Goal: Information Seeking & Learning: Find specific fact

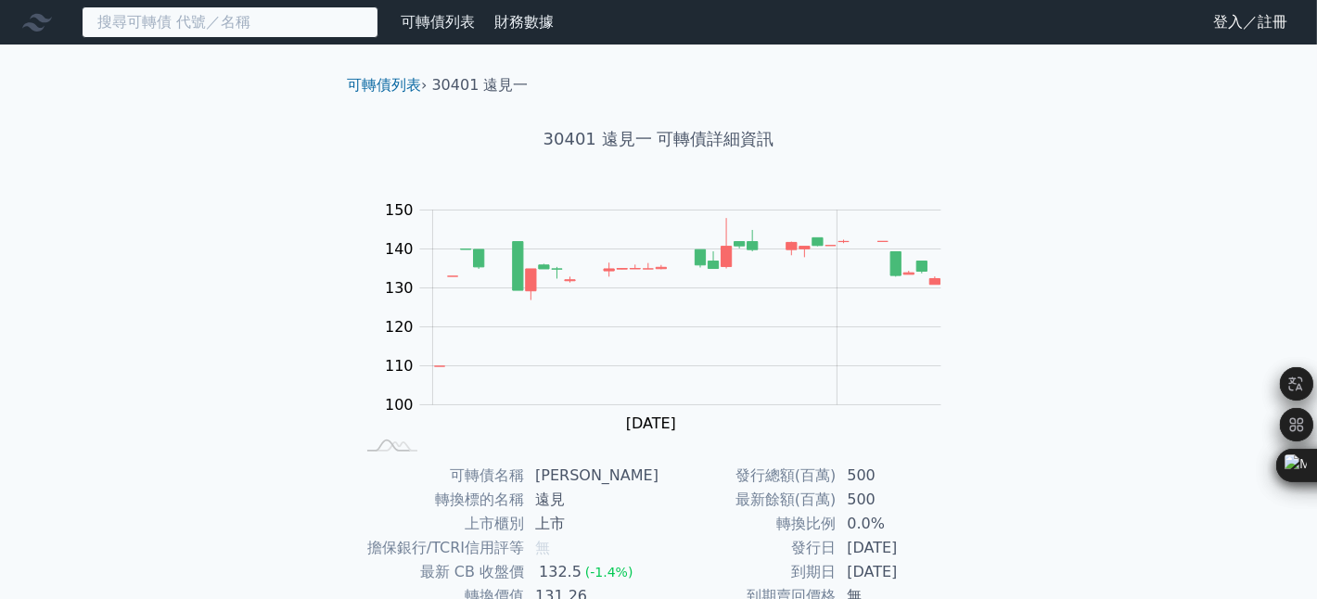
click at [337, 32] on input at bounding box center [230, 22] width 297 height 32
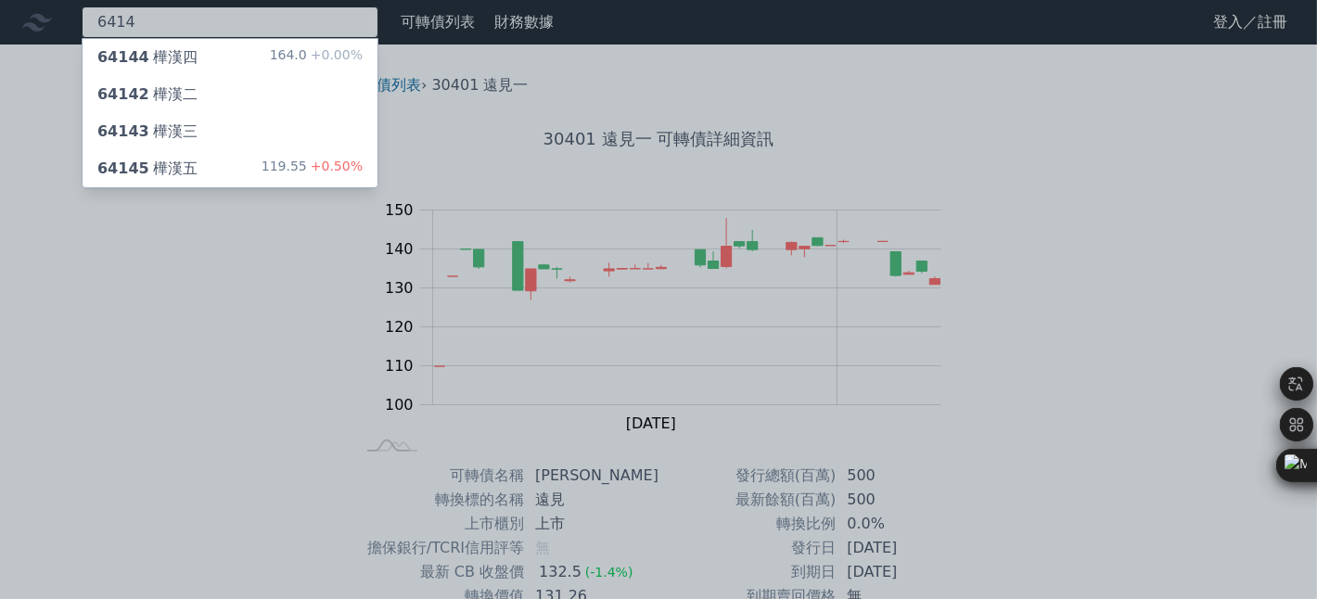
type input "6414"
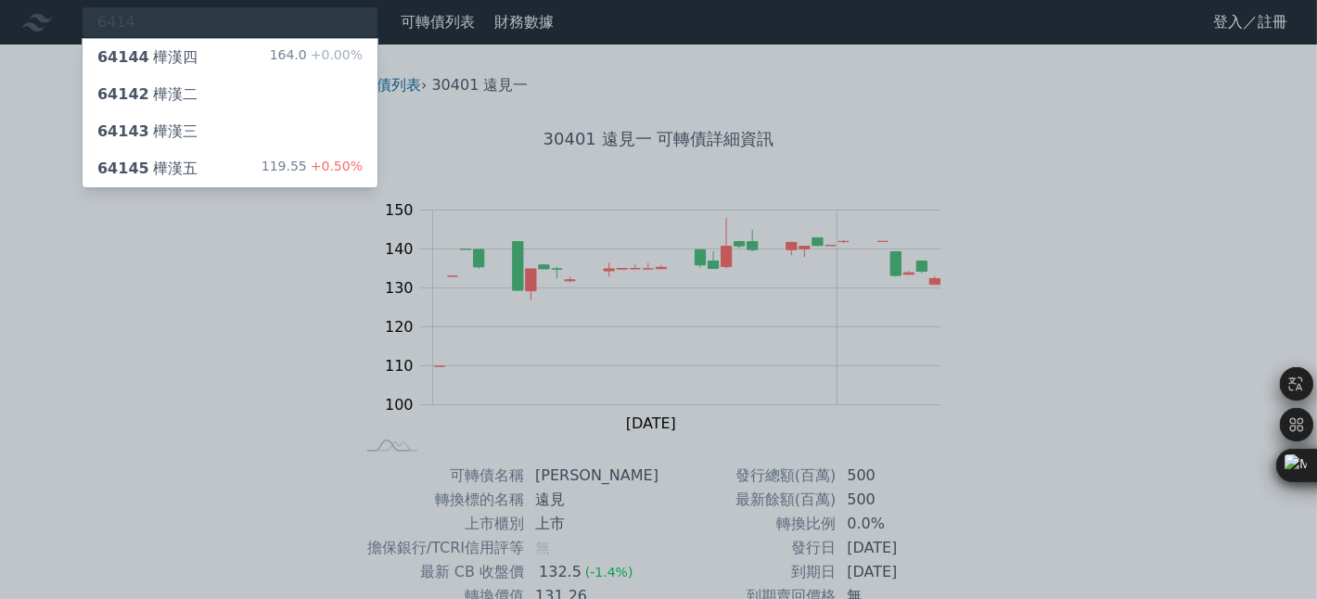
click at [247, 53] on div "64144 樺漢四 164.0 +0.00%" at bounding box center [230, 57] width 295 height 37
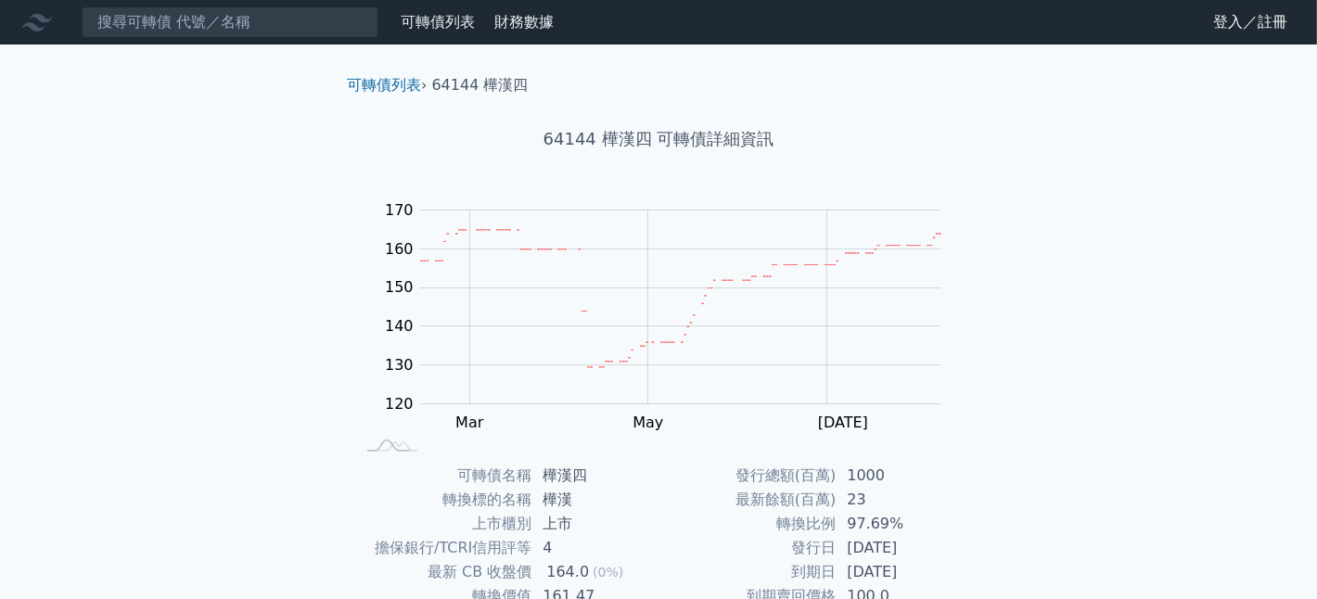
click at [238, 38] on nav "可轉債列表 財務數據 可轉債列表 財務數據 登入／註冊 登入／註冊" at bounding box center [658, 22] width 1317 height 45
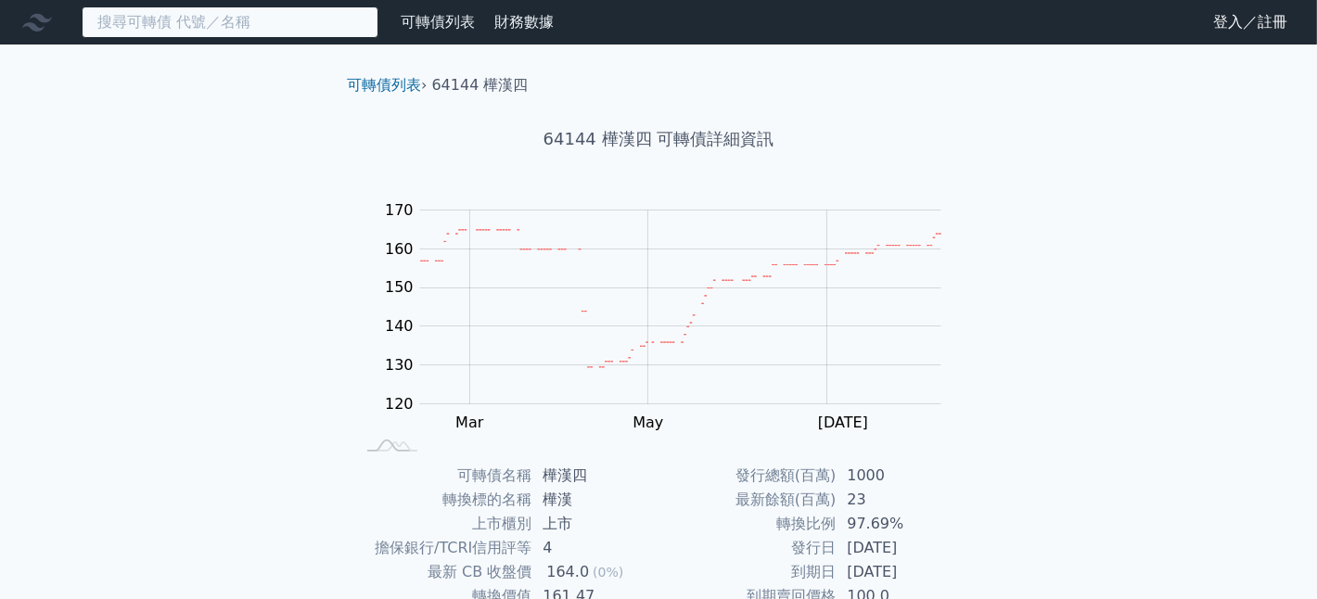
click at [238, 29] on input at bounding box center [230, 22] width 297 height 32
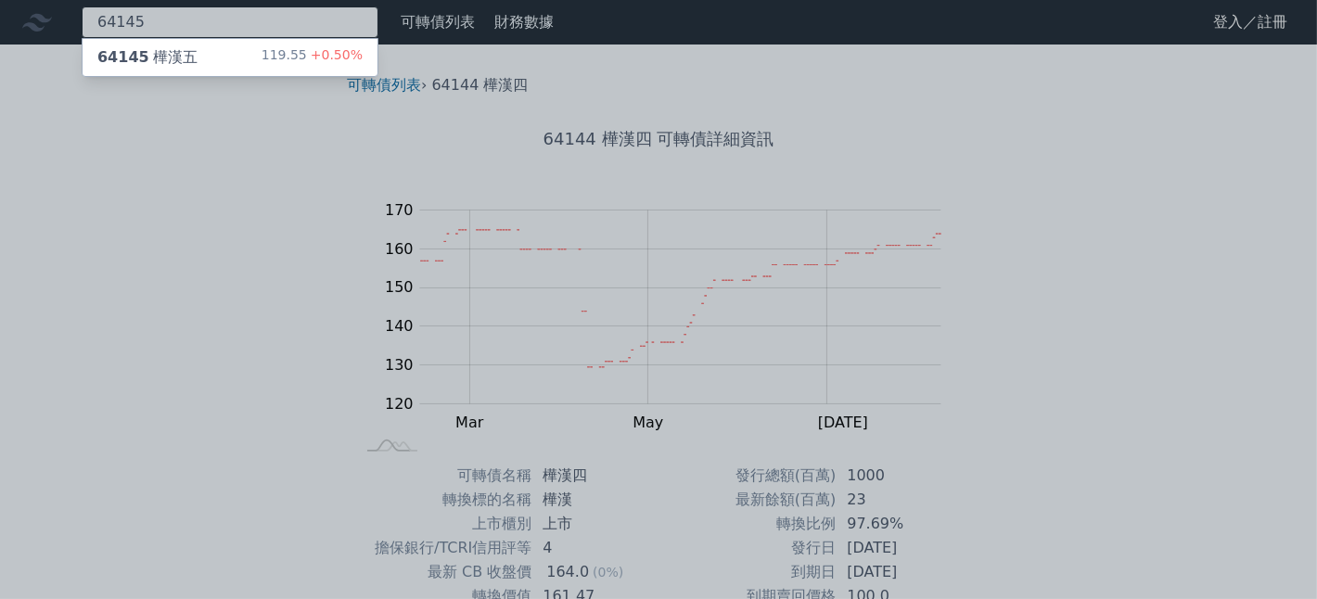
type input "64145"
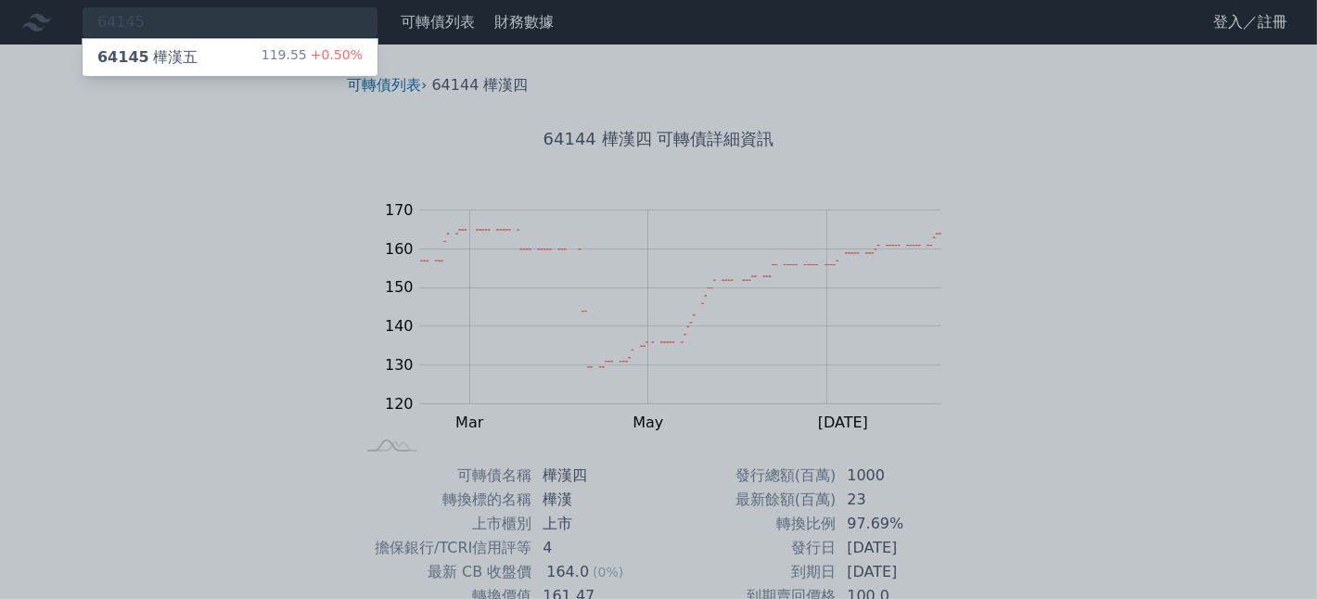
click at [288, 63] on div "119.55 +0.50%" at bounding box center [311, 57] width 101 height 22
